Goal: Navigation & Orientation: Understand site structure

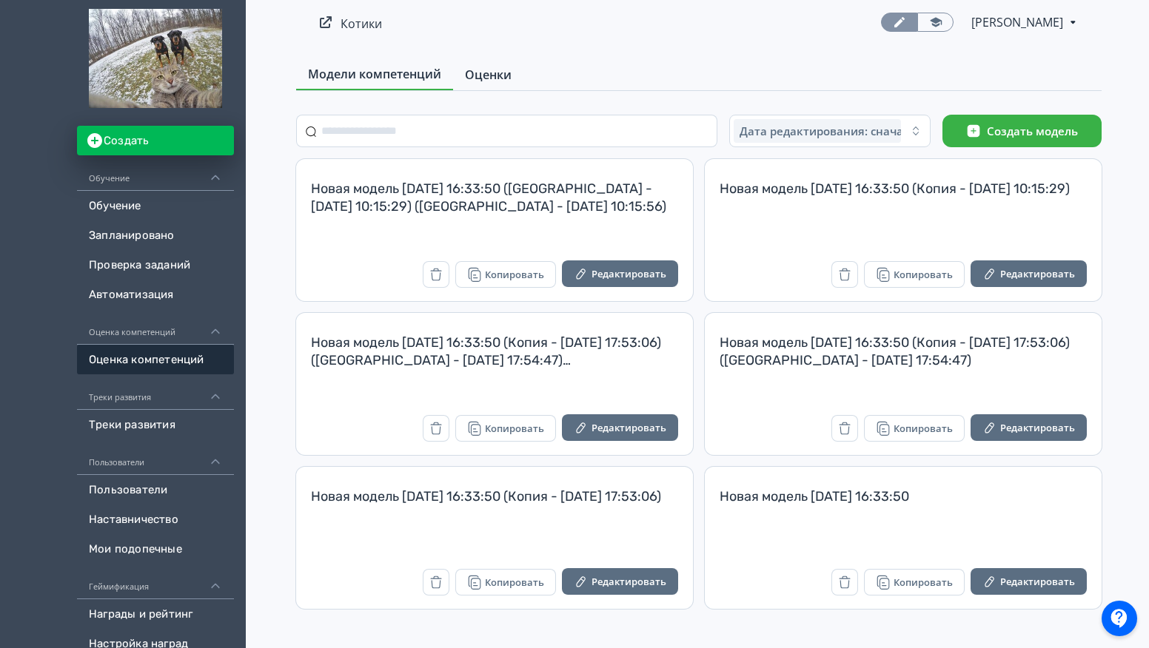
drag, startPoint x: 493, startPoint y: 74, endPoint x: 481, endPoint y: 78, distance: 12.7
click at [493, 75] on span "Оценки" at bounding box center [488, 75] width 47 height 18
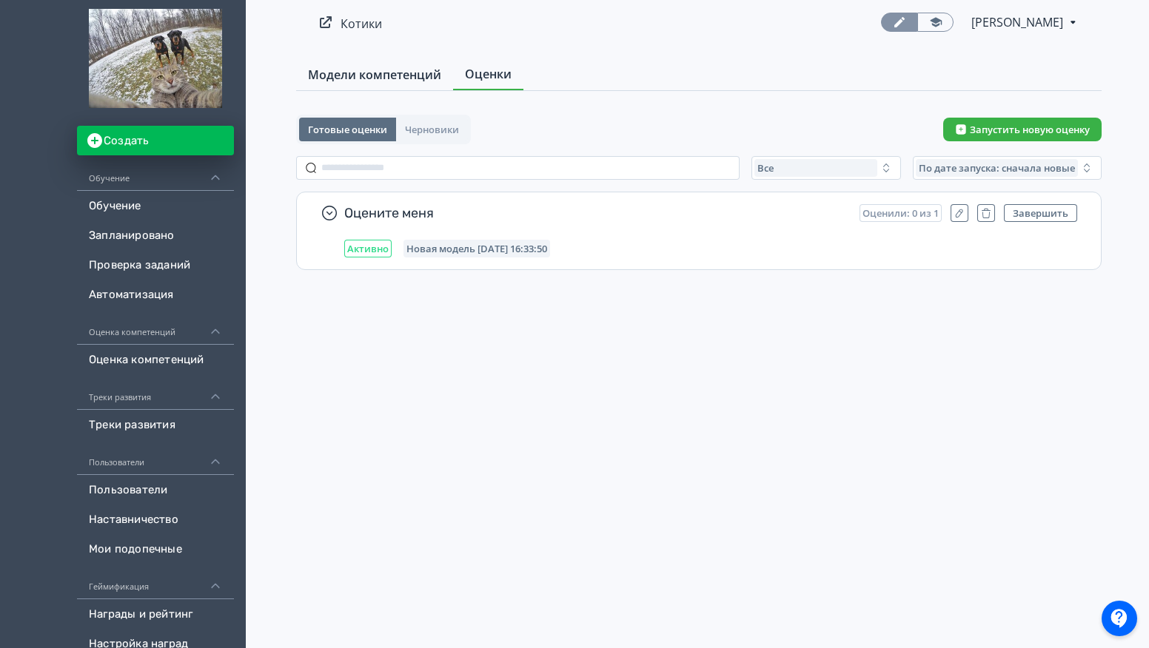
click at [378, 76] on span "Модели компетенций" at bounding box center [374, 75] width 133 height 18
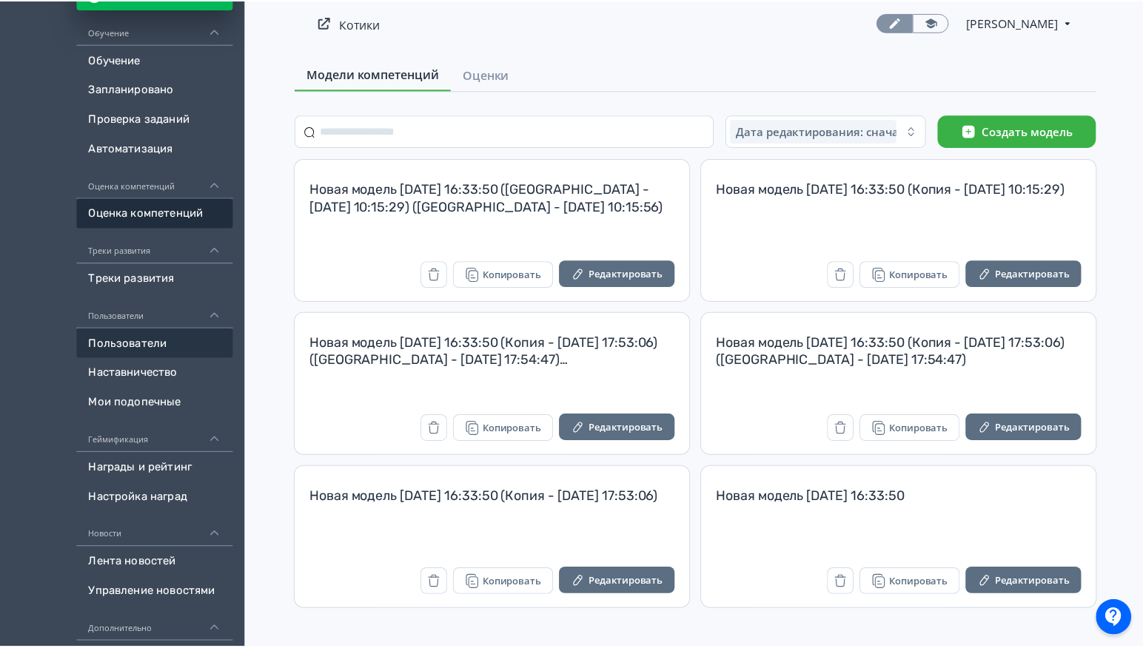
scroll to position [148, 0]
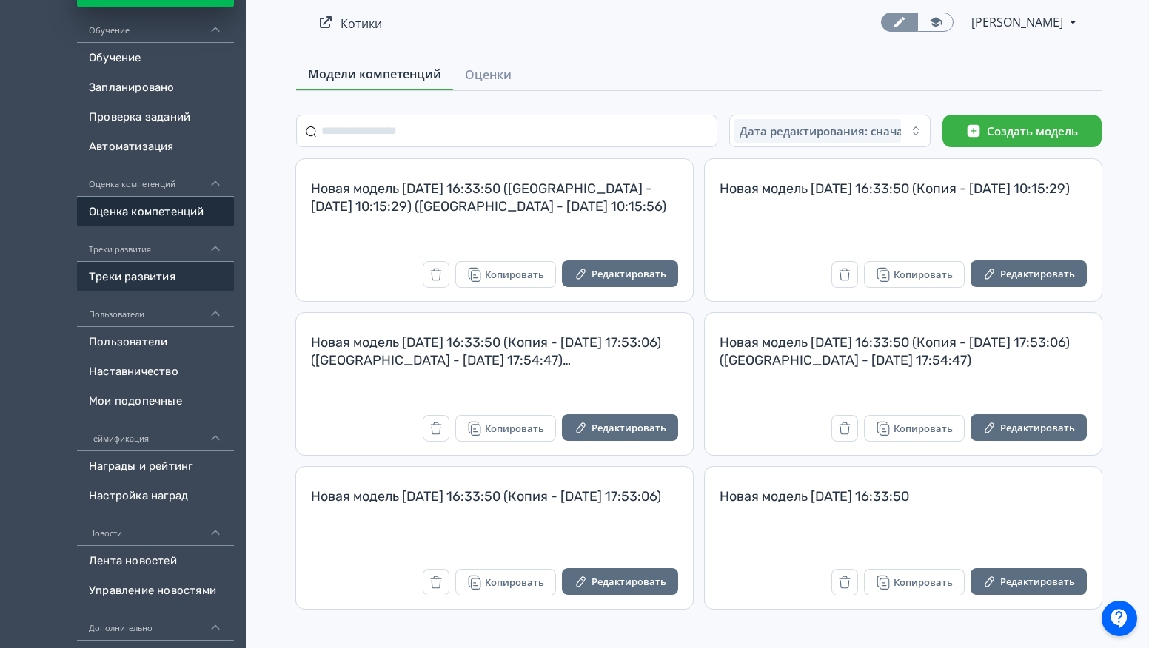
click at [146, 284] on link "Треки развития" at bounding box center [155, 277] width 157 height 30
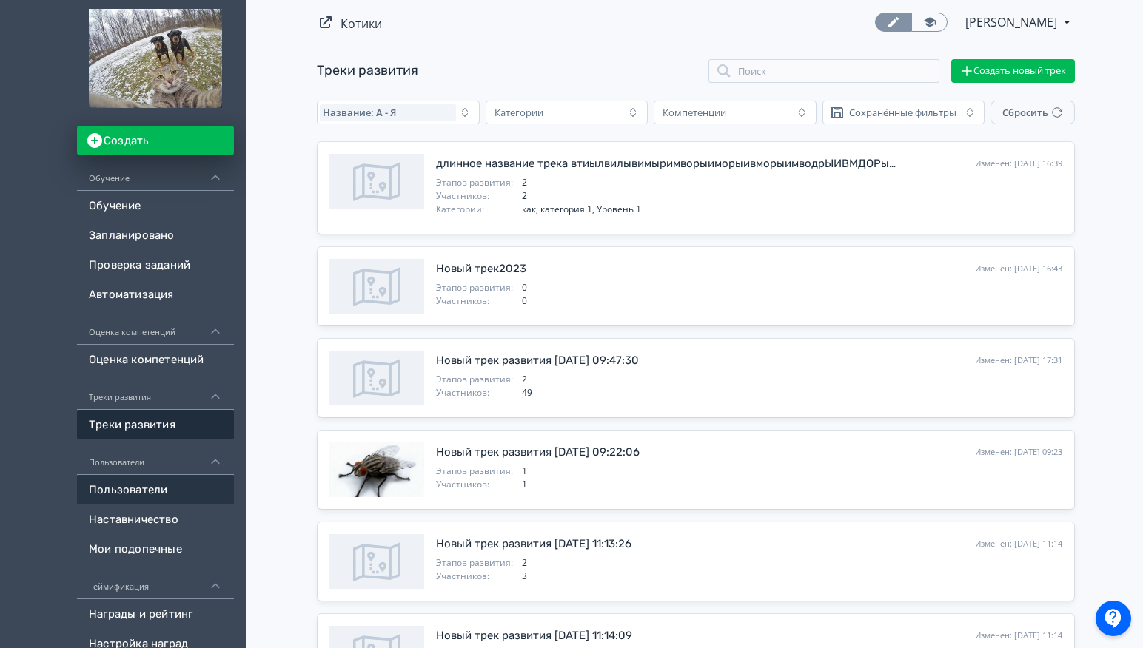
click at [137, 487] on link "Пользователи" at bounding box center [155, 490] width 157 height 30
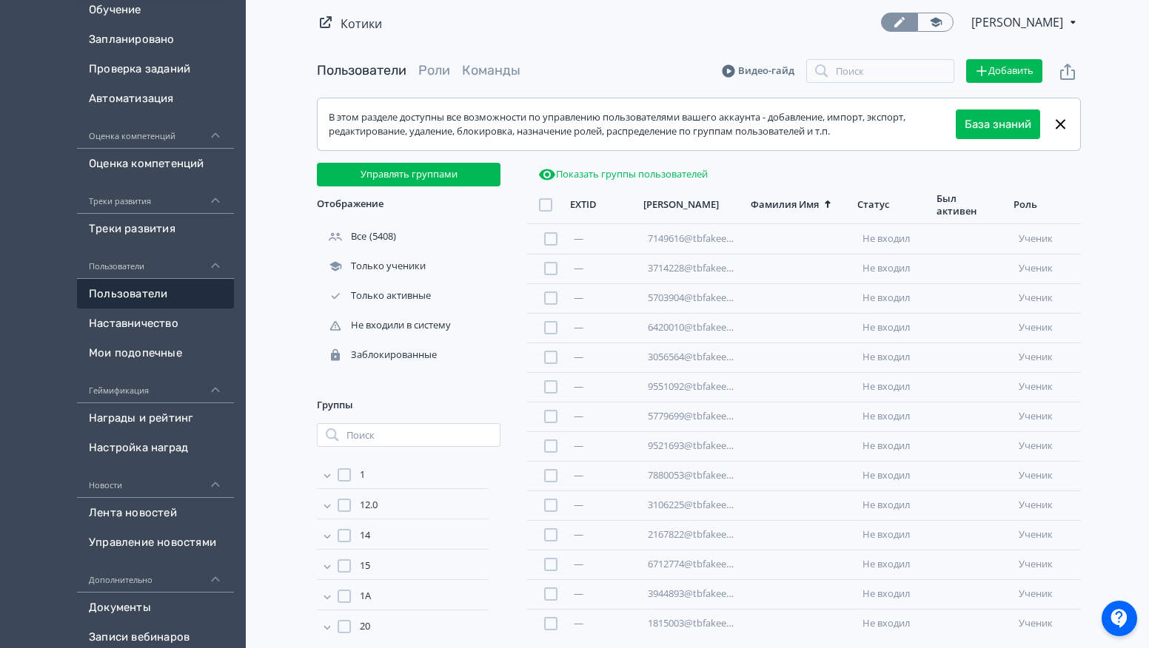
scroll to position [222, 0]
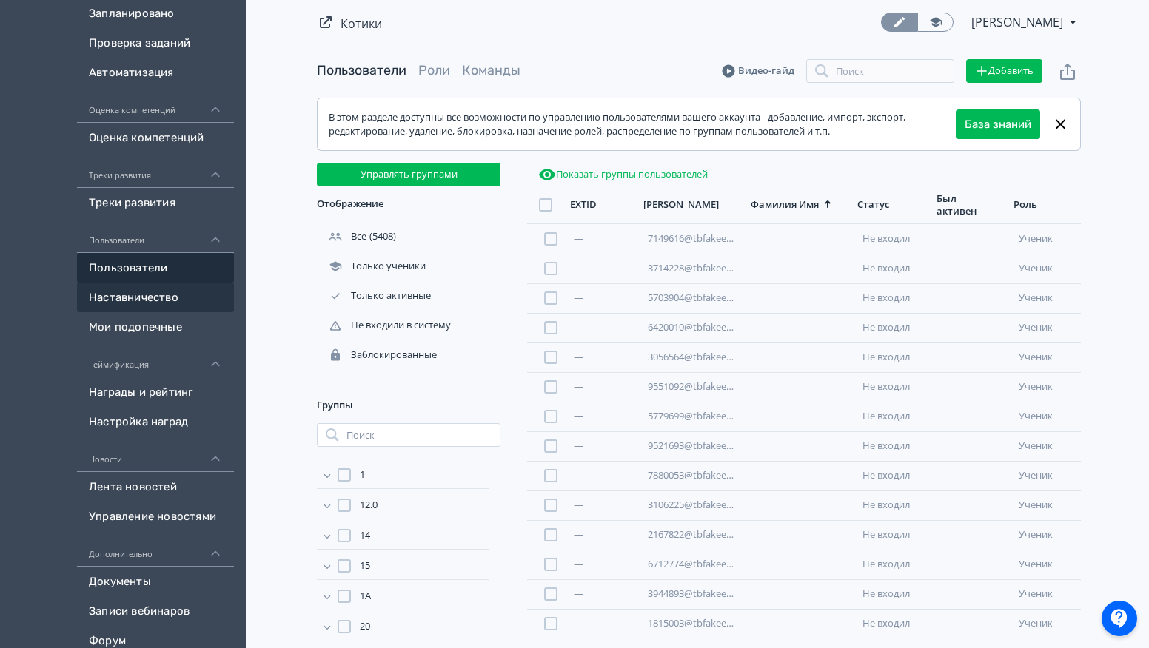
click at [134, 302] on link "Наставничество" at bounding box center [155, 298] width 157 height 30
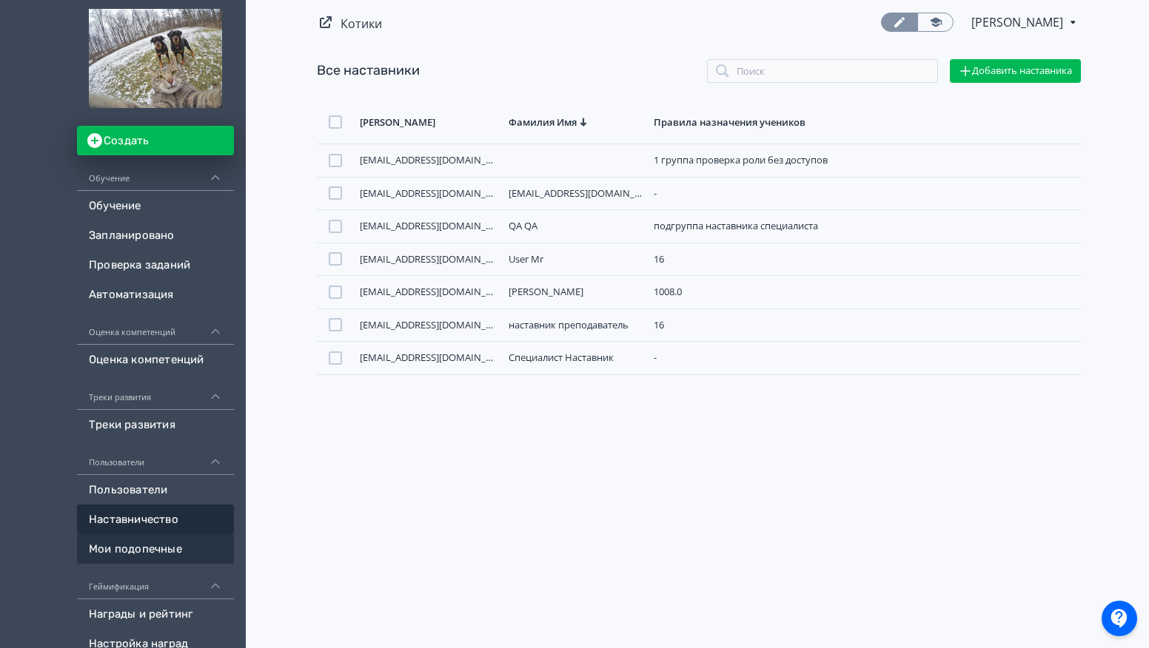
click at [147, 560] on link "Мои подопечные" at bounding box center [155, 549] width 157 height 30
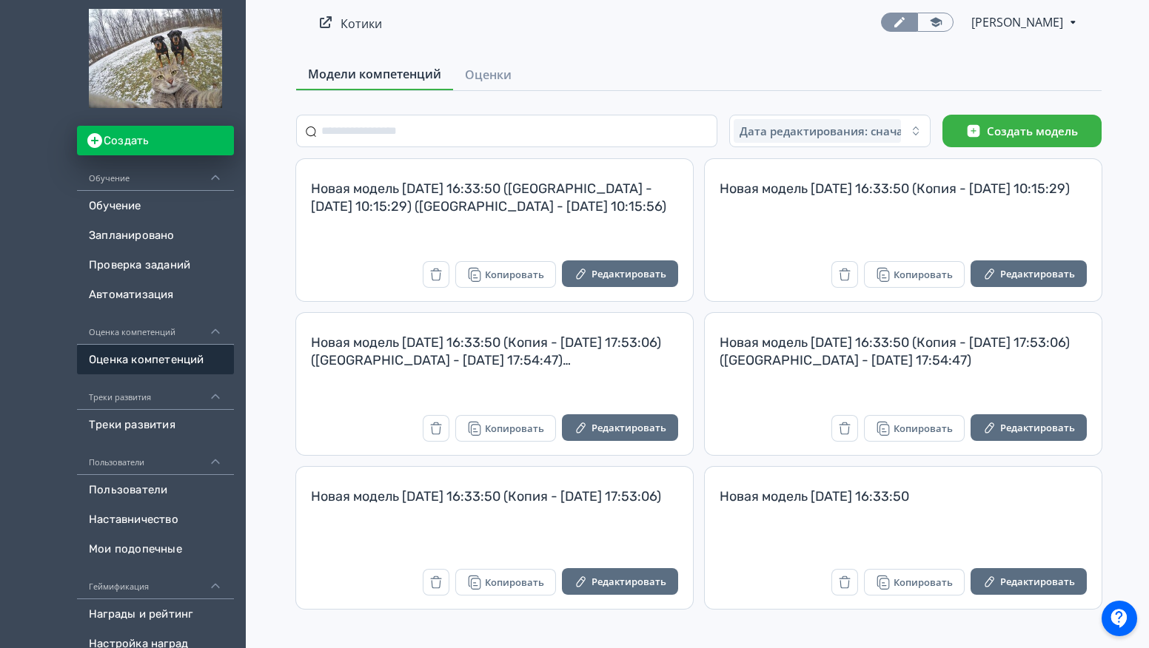
click at [1025, 21] on span "[PERSON_NAME]" at bounding box center [1018, 22] width 94 height 18
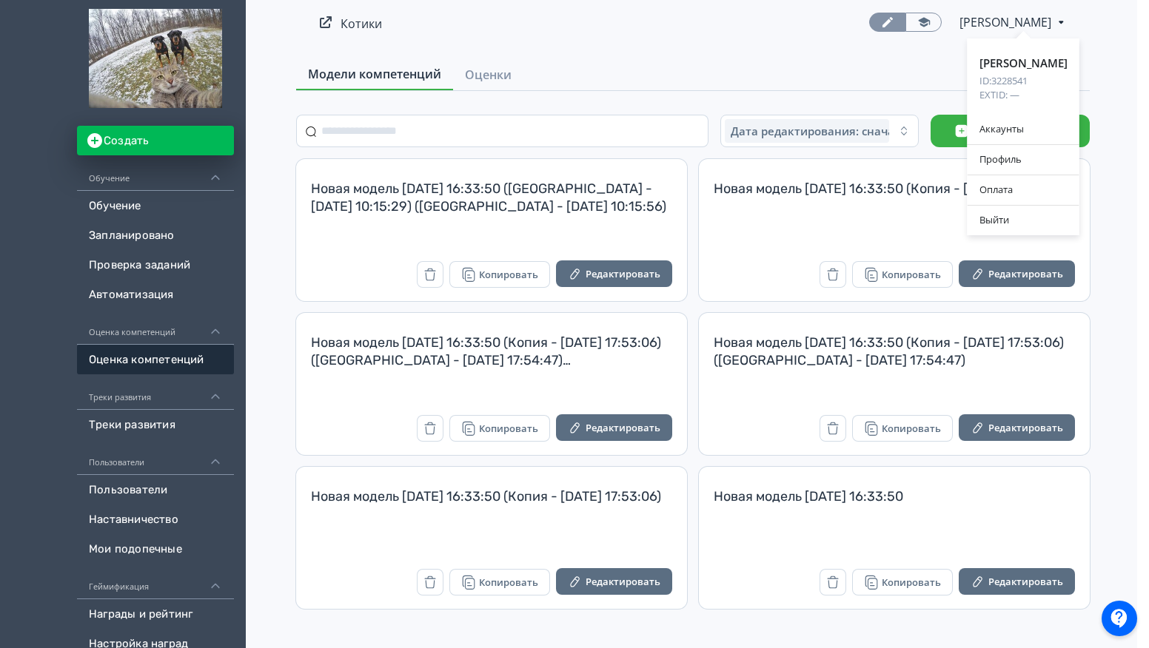
click at [1025, 21] on div "Ксения Кутикова ID: 3228541 EXTID: — Аккаунты Профиль Оплата Выйти" at bounding box center [1023, 22] width 115 height 18
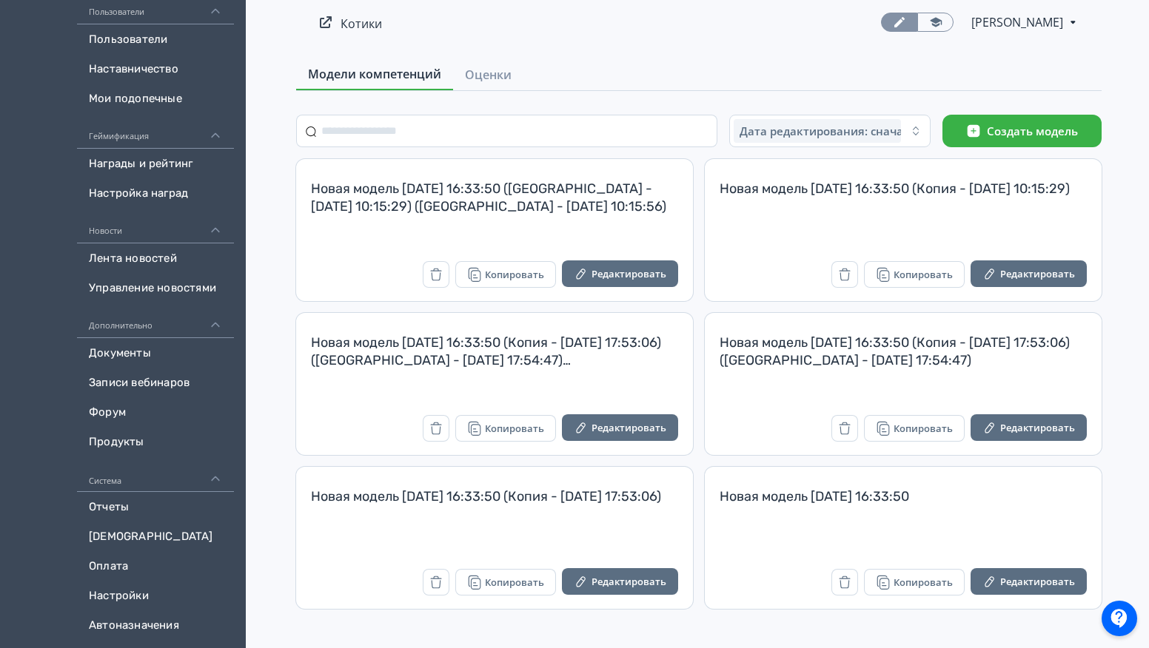
scroll to position [452, 0]
click at [122, 534] on link "[DEMOGRAPHIC_DATA]" at bounding box center [155, 536] width 157 height 30
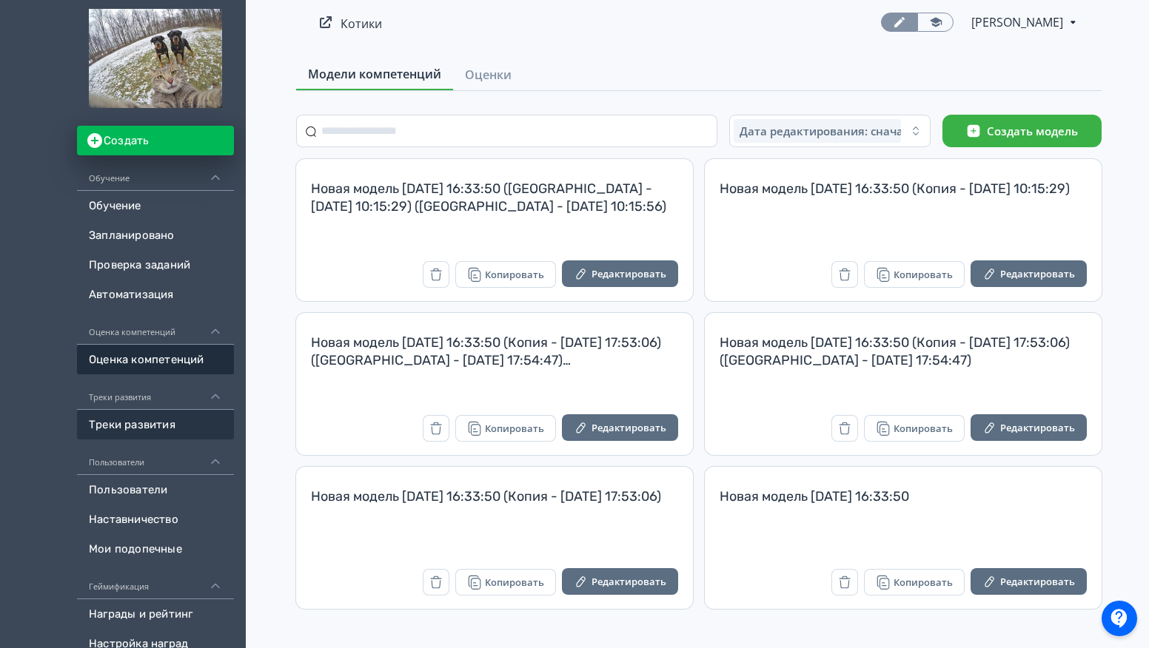
click at [150, 423] on link "Треки развития" at bounding box center [155, 425] width 157 height 30
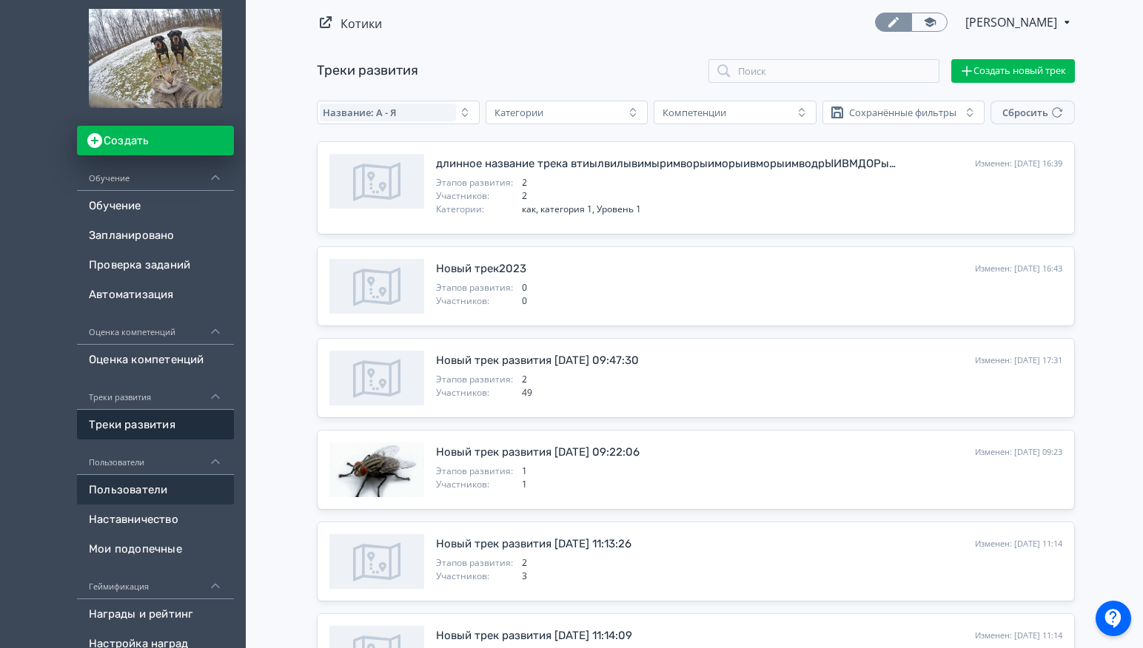
click at [139, 494] on link "Пользователи" at bounding box center [155, 490] width 157 height 30
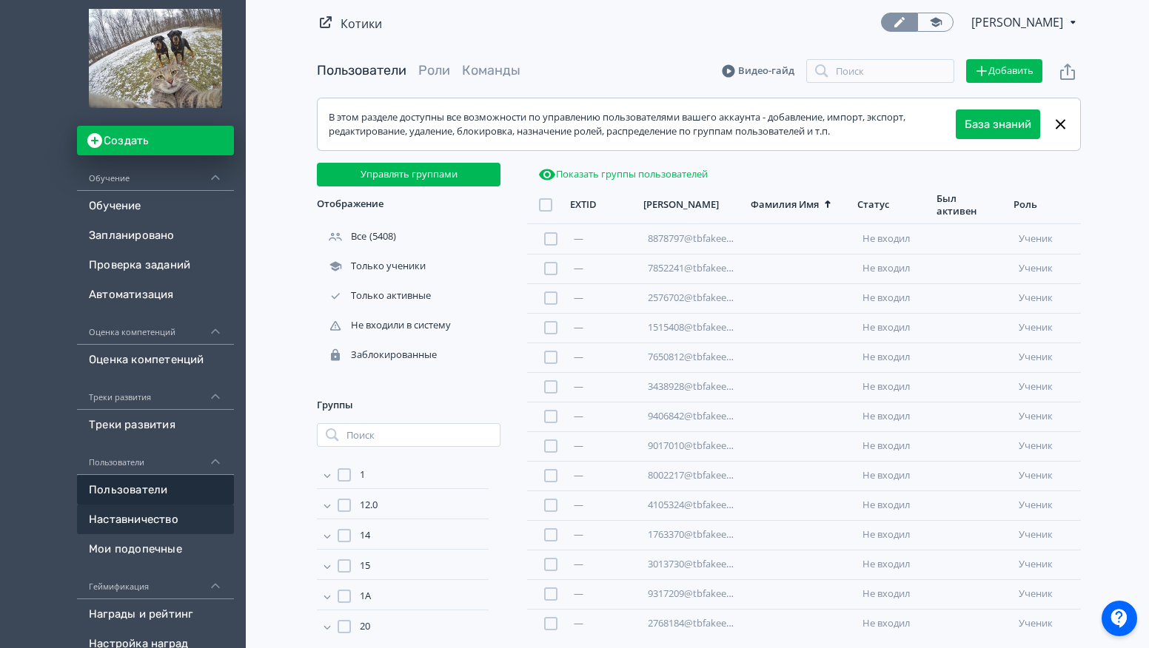
click at [150, 519] on link "Наставничество" at bounding box center [155, 520] width 157 height 30
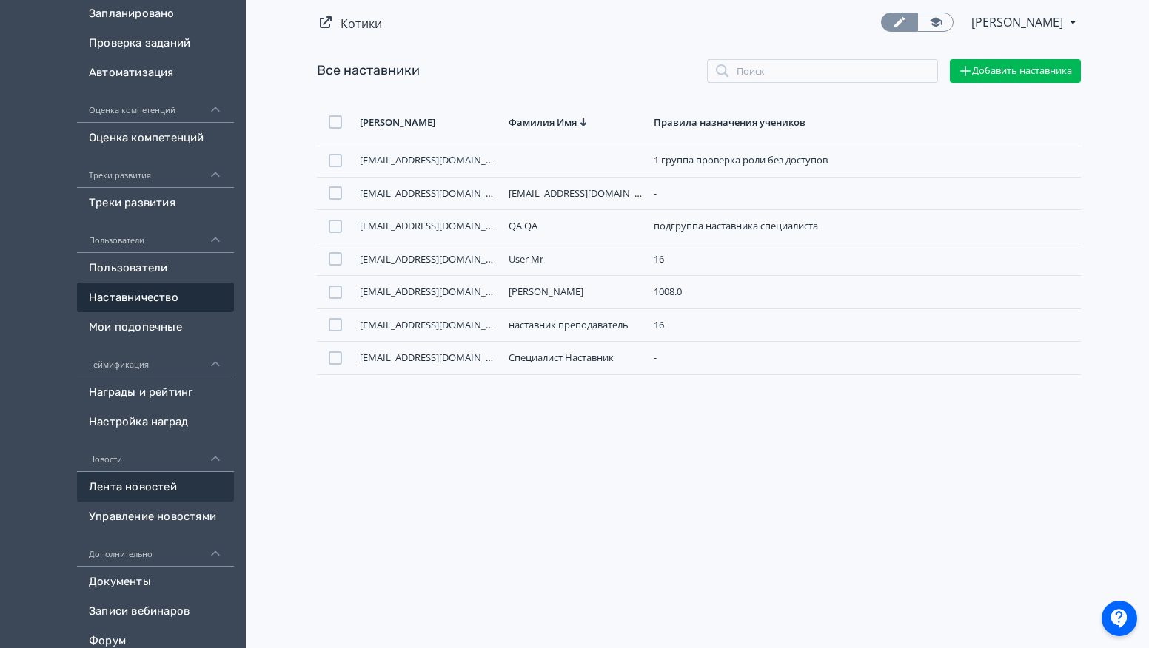
scroll to position [370, 0]
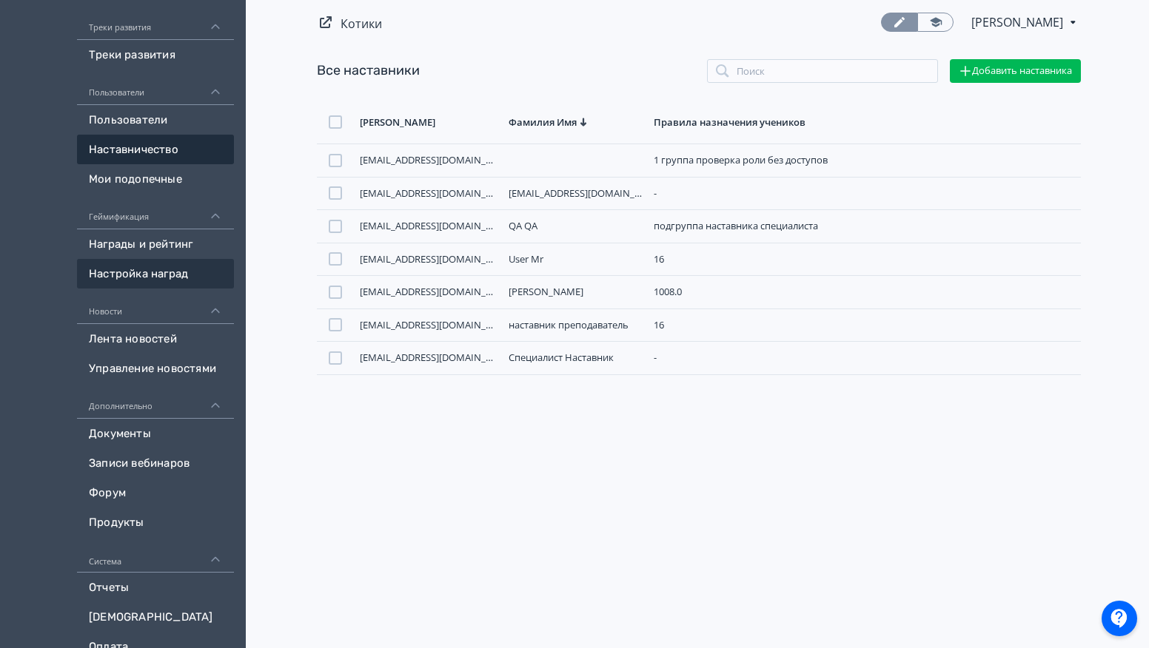
click at [135, 280] on link "Настройка наград" at bounding box center [155, 274] width 157 height 30
